Goal: Task Accomplishment & Management: Manage account settings

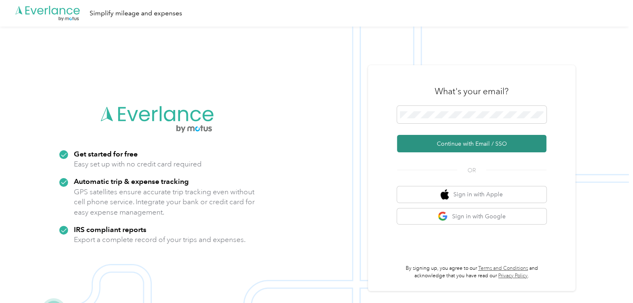
click at [459, 144] on button "Continue with Email / SSO" at bounding box center [471, 143] width 149 height 17
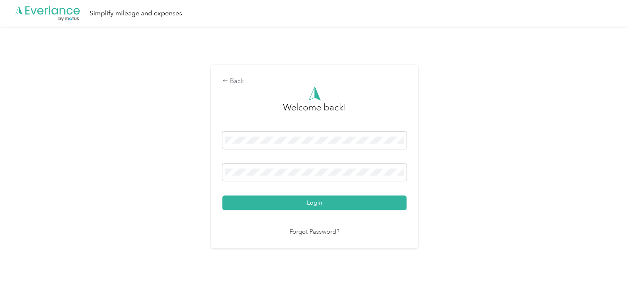
click at [308, 160] on div "Login" at bounding box center [314, 171] width 184 height 78
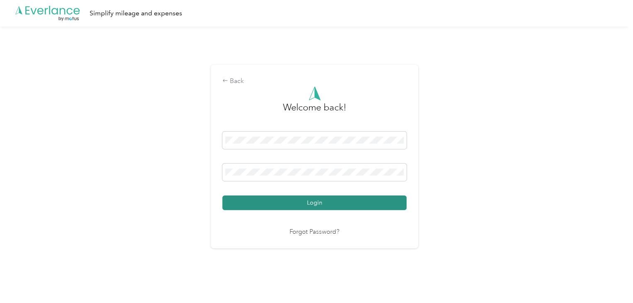
click at [313, 200] on button "Login" at bounding box center [314, 203] width 184 height 15
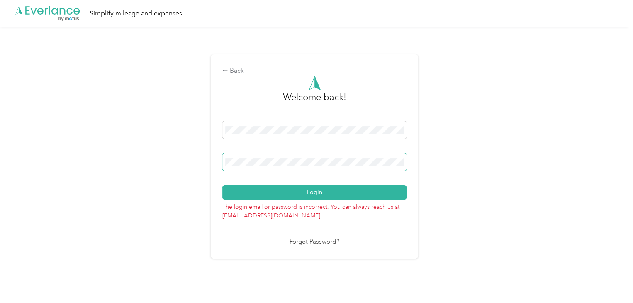
click at [291, 168] on span at bounding box center [314, 161] width 184 height 17
click at [222, 185] on button "Login" at bounding box center [314, 192] width 184 height 15
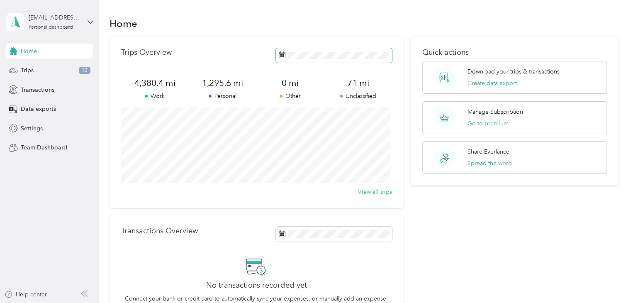
click at [325, 59] on span at bounding box center [334, 55] width 116 height 15
click at [183, 102] on div "Trips Overview 4,380.4 mi Work 1,295.6 mi Personal 0 mi Other 71 mi Unclassifie…" at bounding box center [257, 122] width 294 height 171
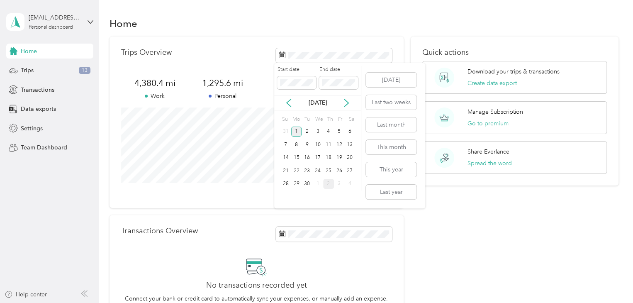
click at [296, 131] on div "1" at bounding box center [296, 132] width 11 height 10
click at [295, 132] on div "1" at bounding box center [296, 132] width 11 height 10
click at [286, 102] on icon at bounding box center [289, 103] width 8 height 8
click at [339, 131] on div "1" at bounding box center [339, 132] width 11 height 10
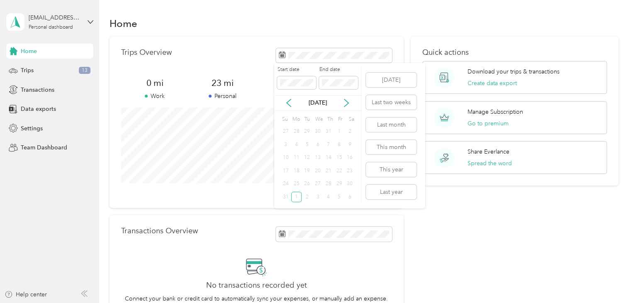
click at [339, 131] on div "1" at bounding box center [339, 132] width 11 height 10
click at [217, 220] on div "Transactions Overview No transactions recorded yet Connect your bank or credit …" at bounding box center [257, 271] width 294 height 112
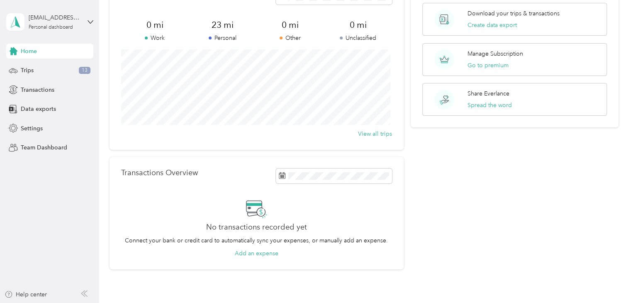
scroll to position [58, 0]
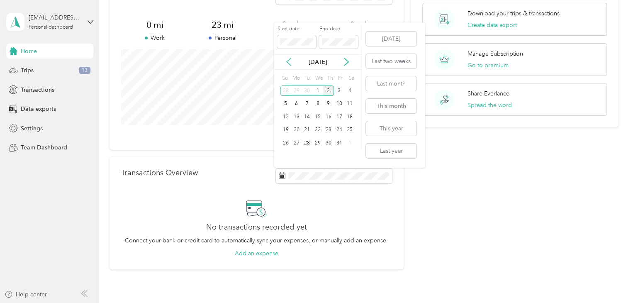
click at [288, 60] on icon at bounding box center [289, 62] width 4 height 7
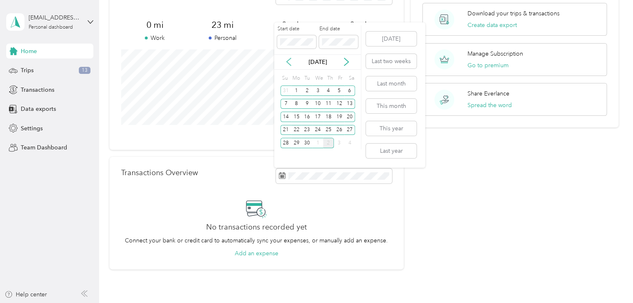
click at [288, 60] on icon at bounding box center [289, 62] width 4 height 7
click at [339, 88] on div "1" at bounding box center [339, 91] width 11 height 10
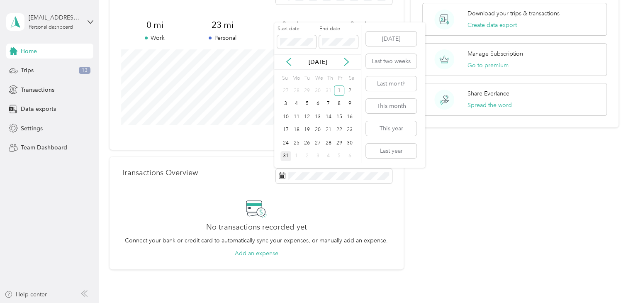
click at [284, 156] on div "31" at bounding box center [286, 156] width 11 height 10
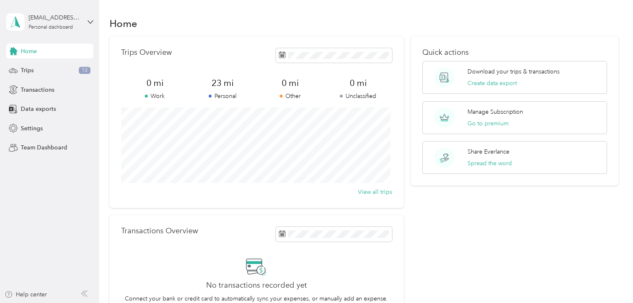
scroll to position [1, 0]
click at [36, 70] on div "Trips 13" at bounding box center [49, 70] width 87 height 15
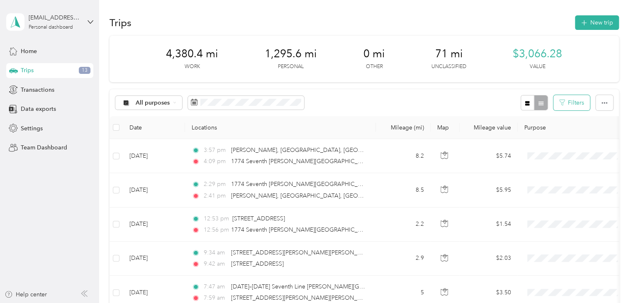
click at [560, 101] on icon "button" at bounding box center [563, 103] width 6 height 6
click at [572, 101] on button "Filters" at bounding box center [572, 102] width 37 height 15
click at [597, 105] on button "button" at bounding box center [604, 102] width 17 height 15
click at [52, 51] on div "Home" at bounding box center [49, 51] width 87 height 15
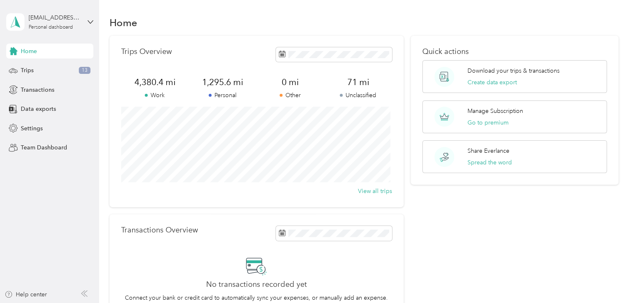
click at [154, 88] on div "4,380.4 mi Work" at bounding box center [155, 87] width 68 height 23
